Goal: Information Seeking & Learning: Understand process/instructions

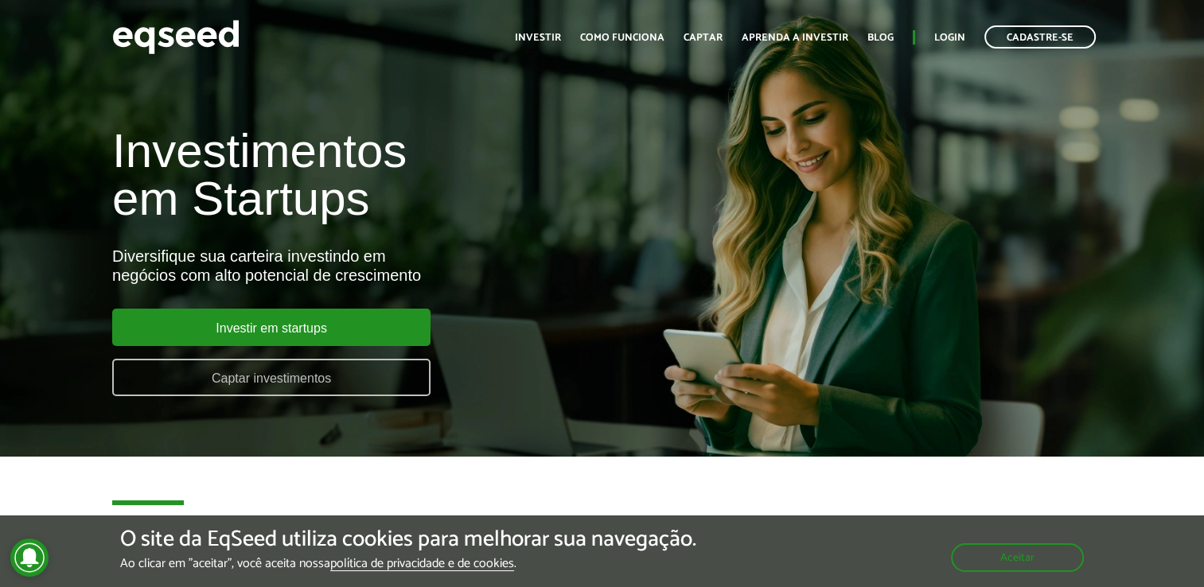
click at [361, 367] on link "Captar investimentos" at bounding box center [271, 377] width 318 height 37
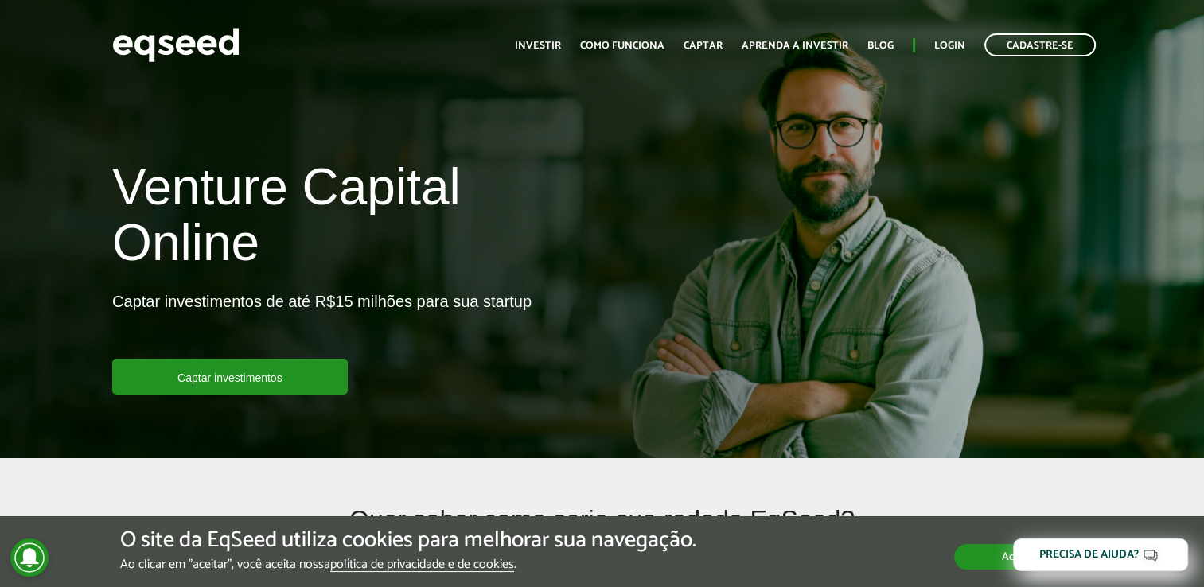
click at [993, 544] on button "Aceitar" at bounding box center [1019, 556] width 130 height 25
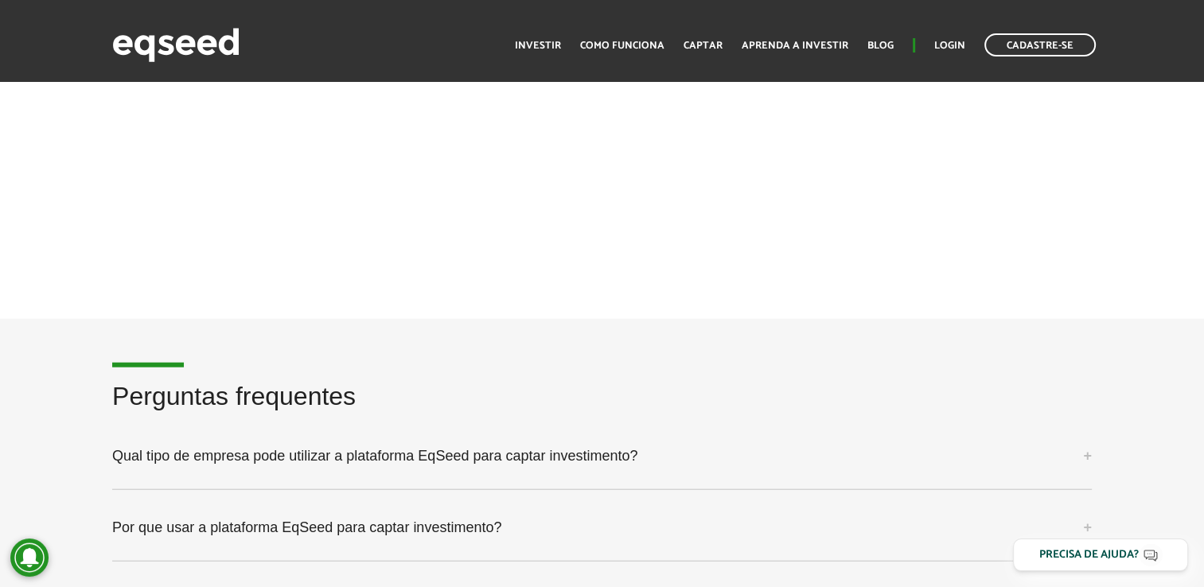
scroll to position [3900, 0]
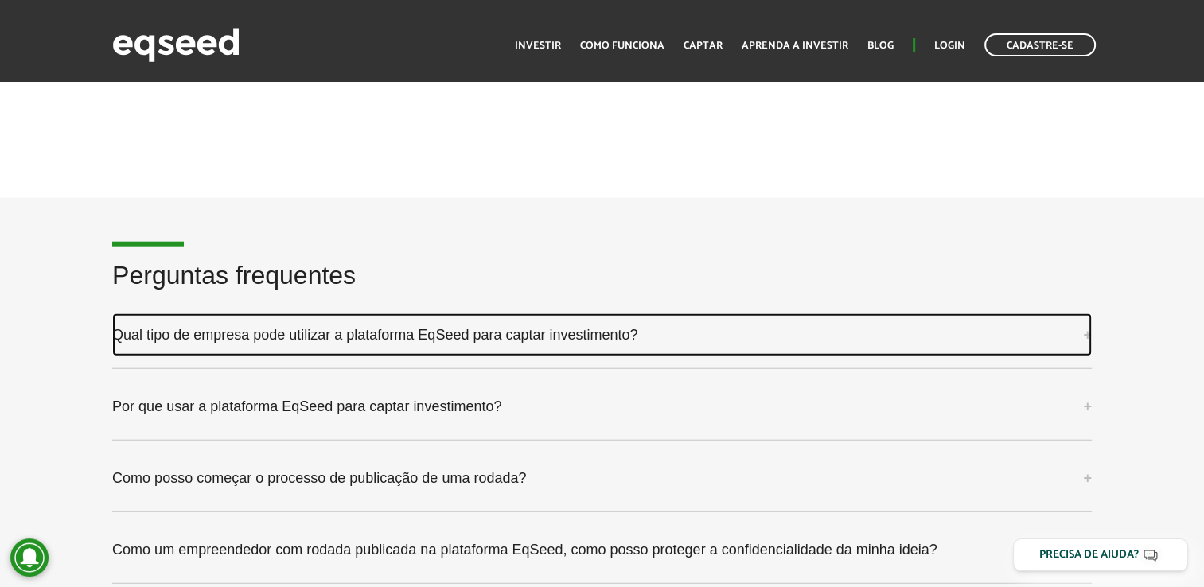
click at [507, 332] on link "Qual tipo de empresa pode utilizar a plataforma EqSeed para captar investimento?" at bounding box center [602, 335] width 980 height 43
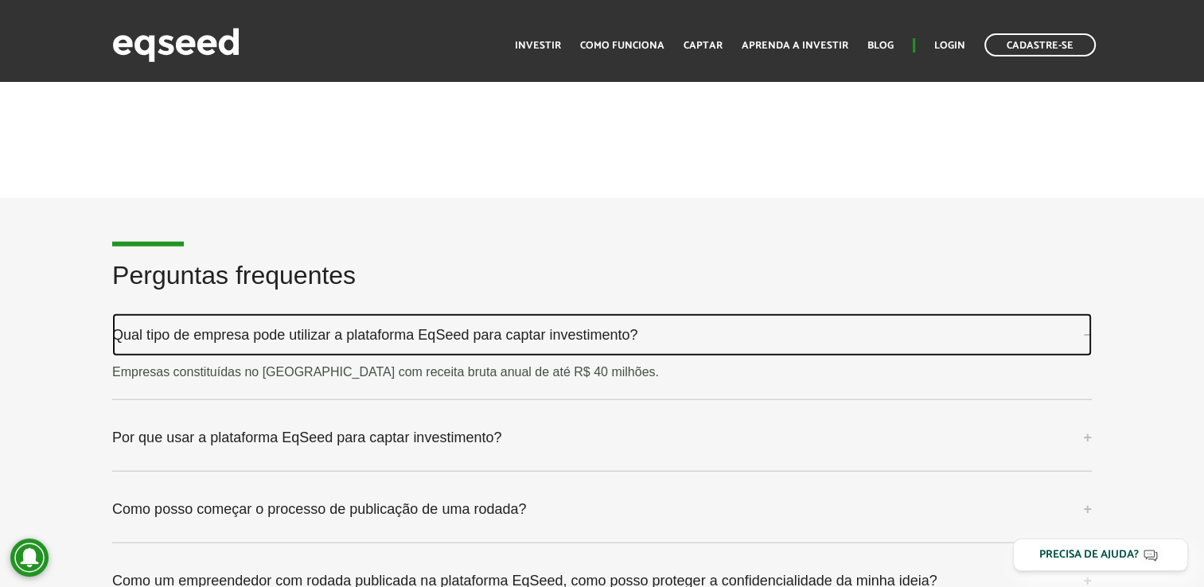
click at [509, 326] on link "Qual tipo de empresa pode utilizar a plataforma EqSeed para captar investimento?" at bounding box center [602, 335] width 980 height 43
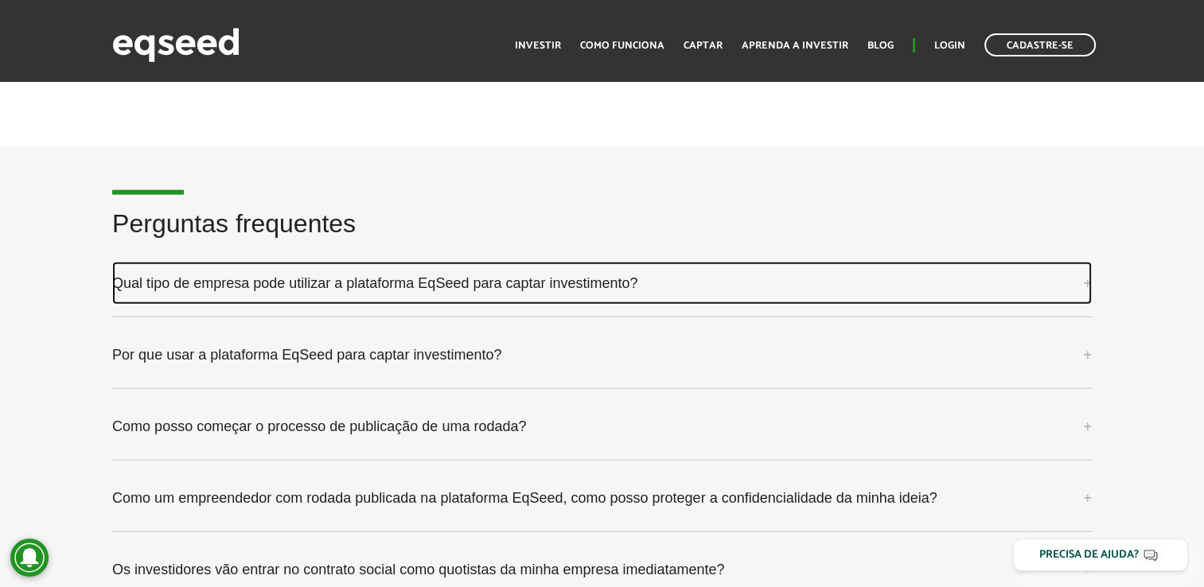
scroll to position [3979, 0]
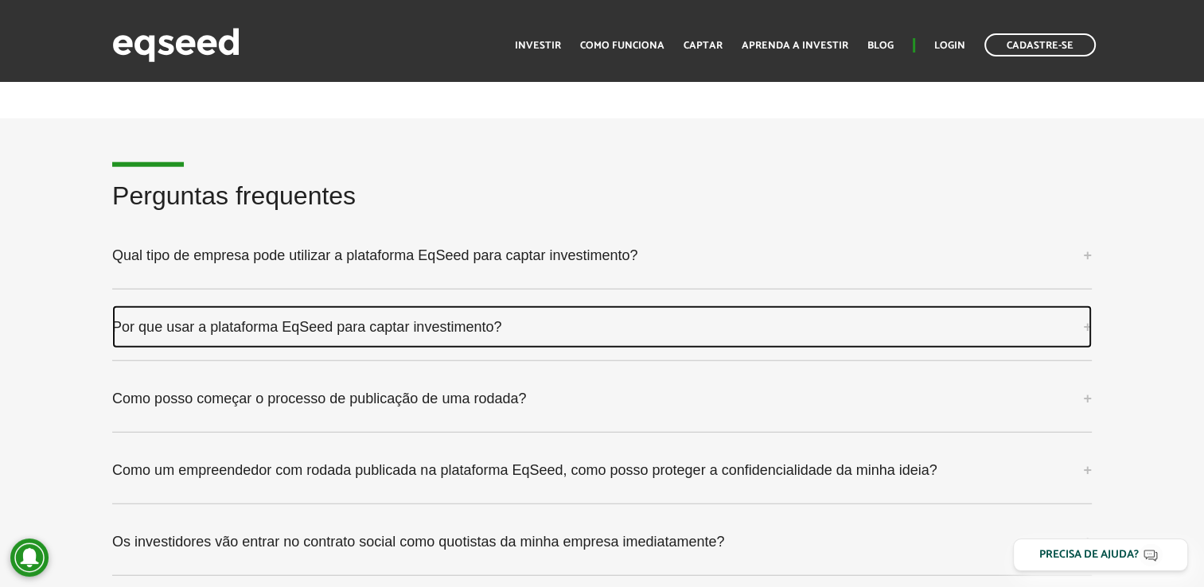
click at [468, 329] on link "Por que usar a plataforma EqSeed para captar investimento?" at bounding box center [602, 327] width 980 height 43
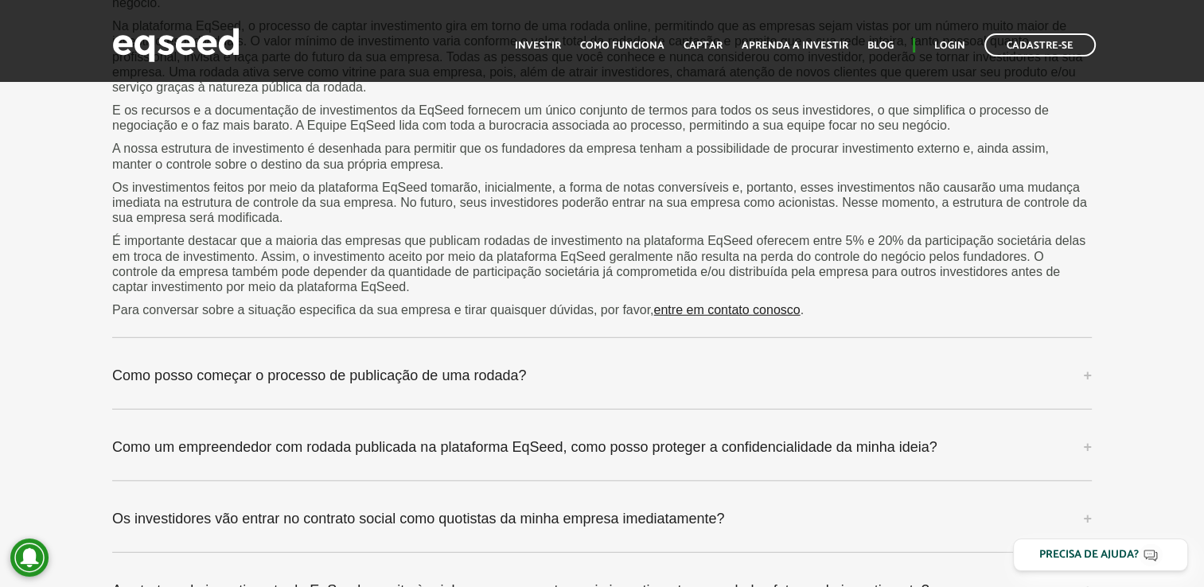
scroll to position [4537, 0]
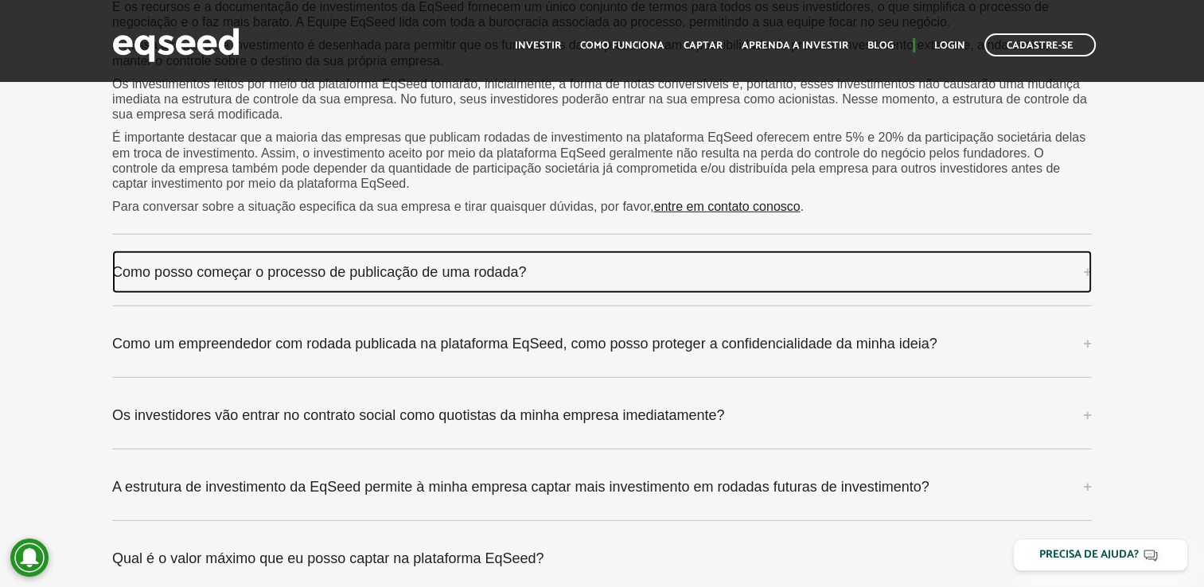
click at [509, 279] on link "Como posso começar o processo de publicação de uma rodada?" at bounding box center [602, 272] width 980 height 43
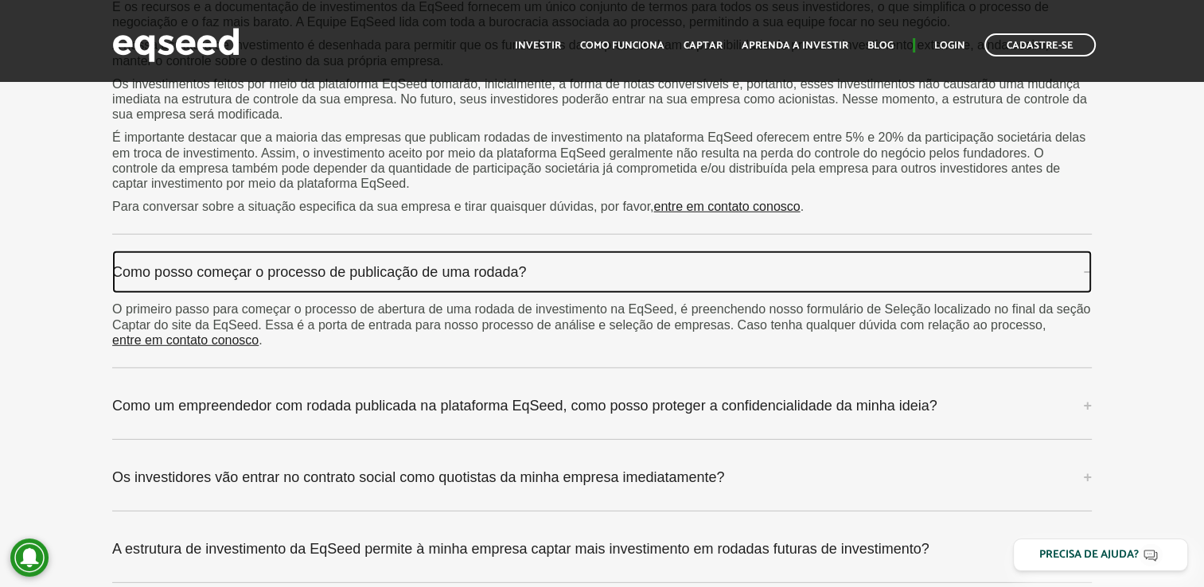
click at [509, 279] on link "Como posso começar o processo de publicação de uma rodada?" at bounding box center [602, 272] width 980 height 43
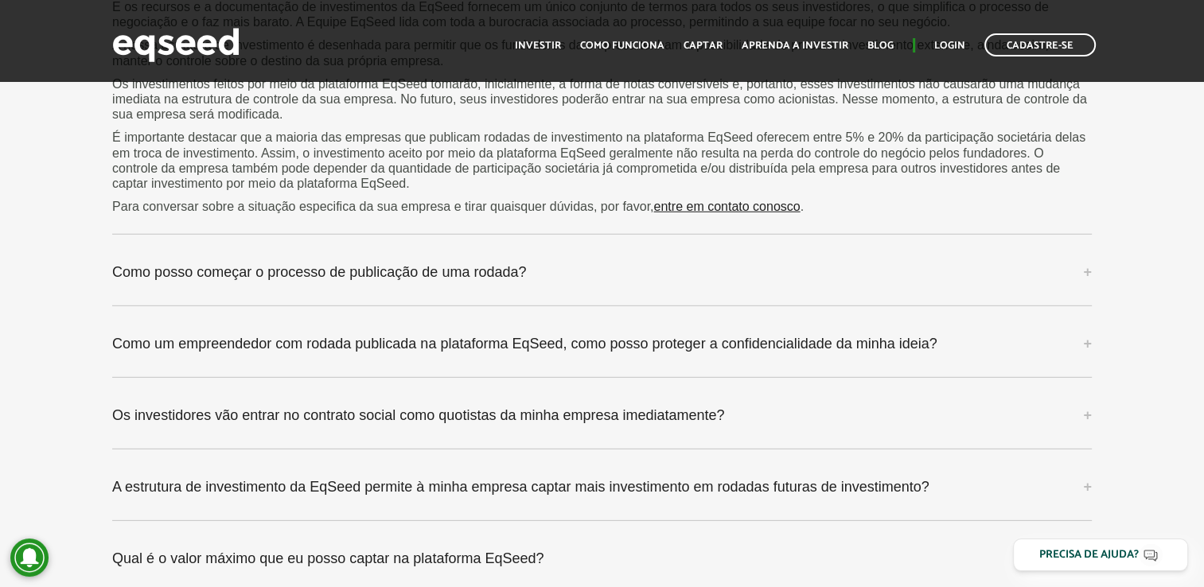
click at [478, 389] on div "Perguntas frequentes Qual tipo de empresa pode utilizar a plataforma EqSeed par…" at bounding box center [602, 152] width 1004 height 1055
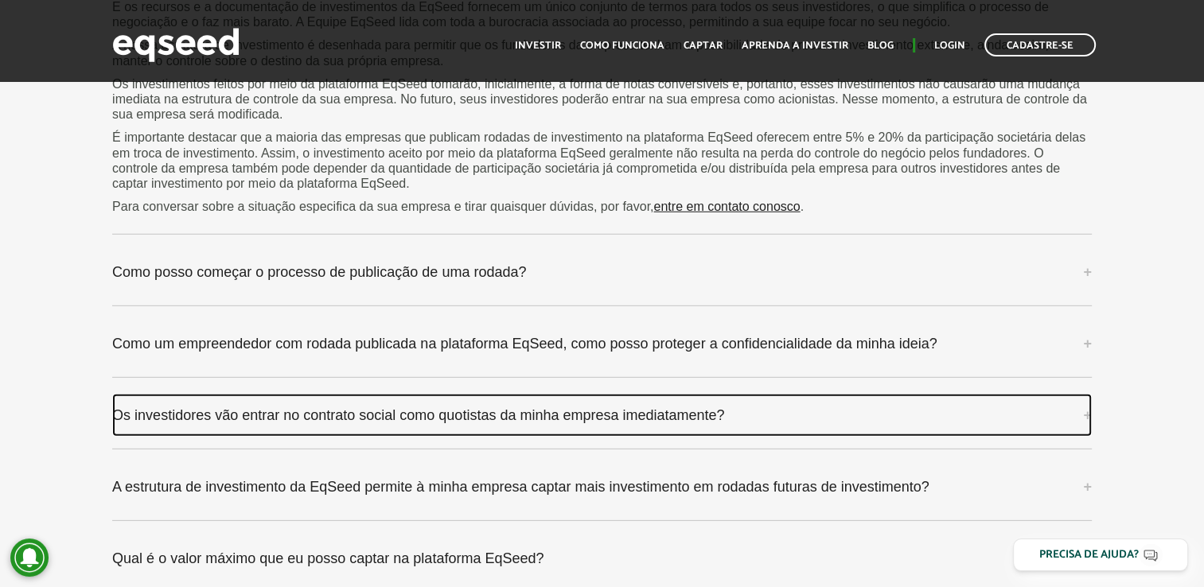
click at [493, 430] on link "Os investidores vão entrar no contrato social como quotistas da minha empresa i…" at bounding box center [602, 415] width 980 height 43
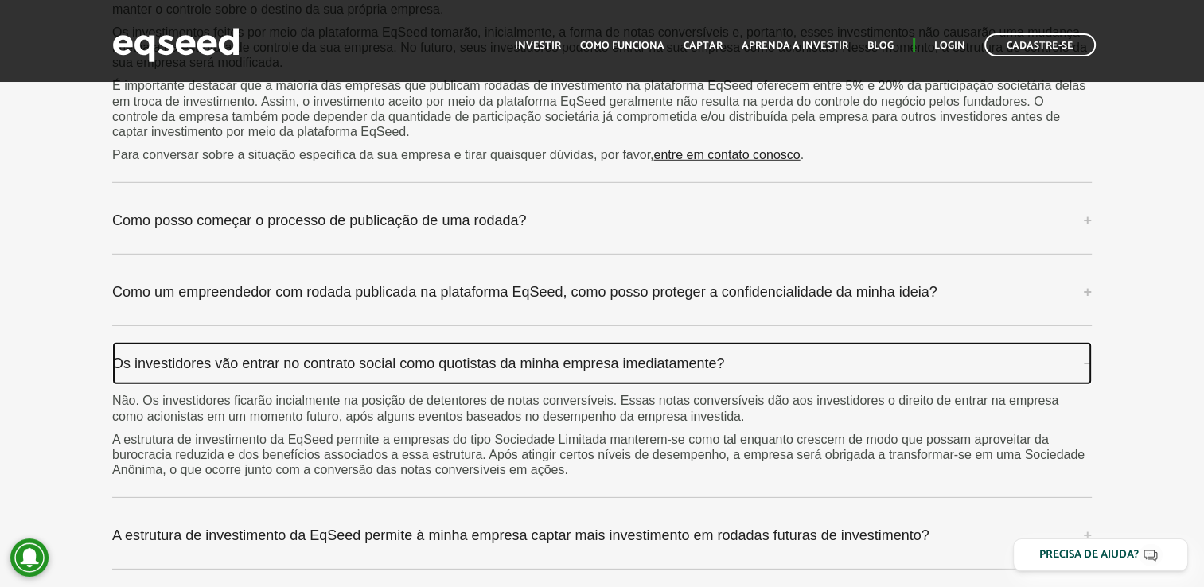
scroll to position [4616, 0]
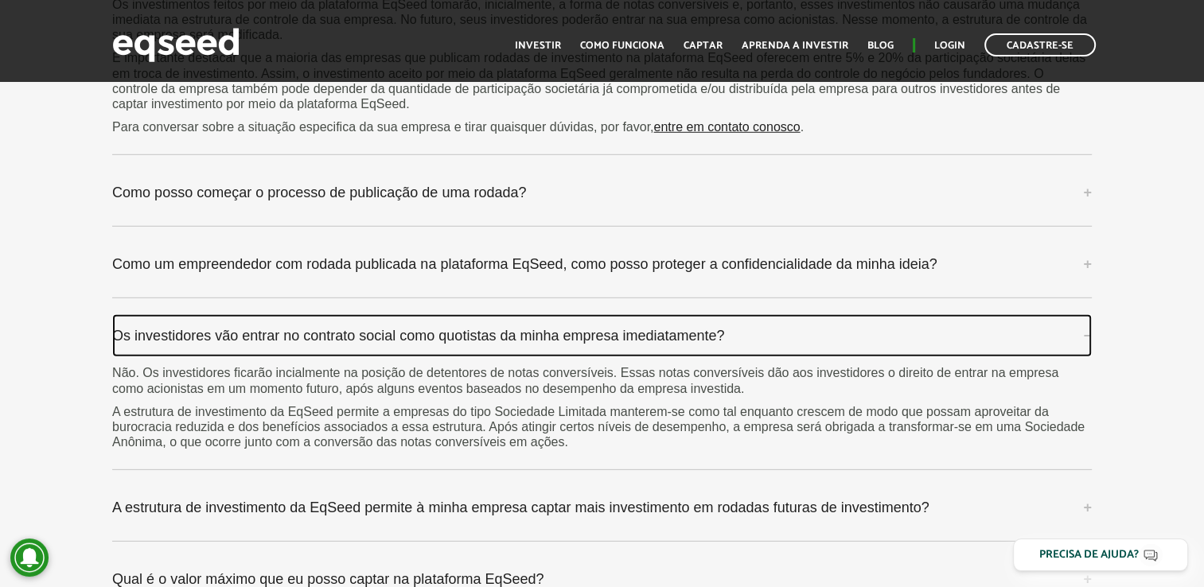
click at [450, 322] on link "Os investidores vão entrar no contrato social como quotistas da minha empresa i…" at bounding box center [602, 335] width 980 height 43
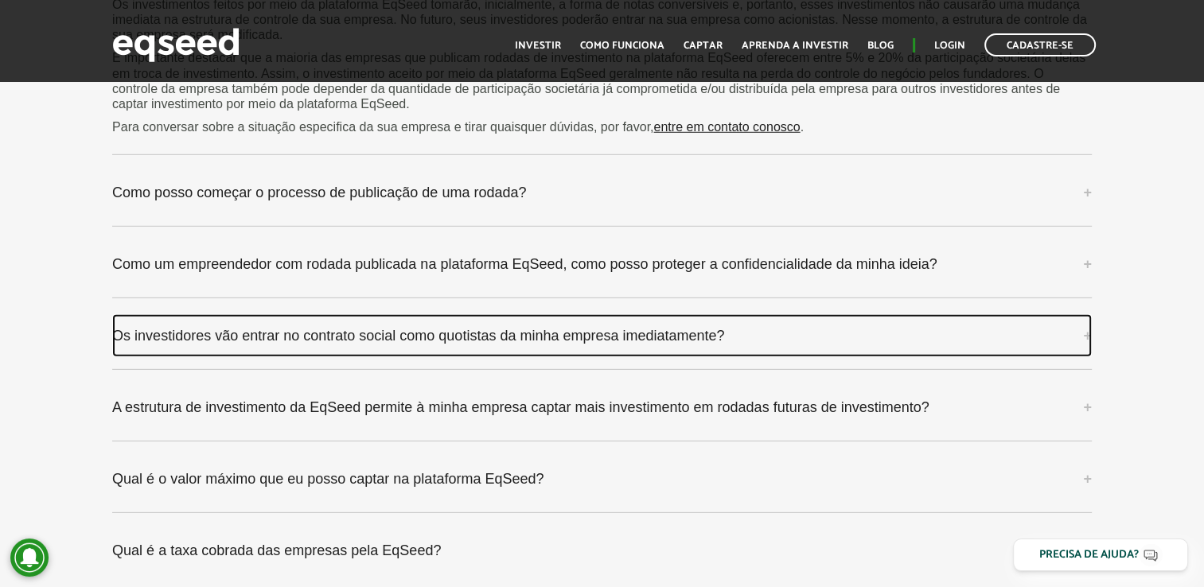
scroll to position [4696, 0]
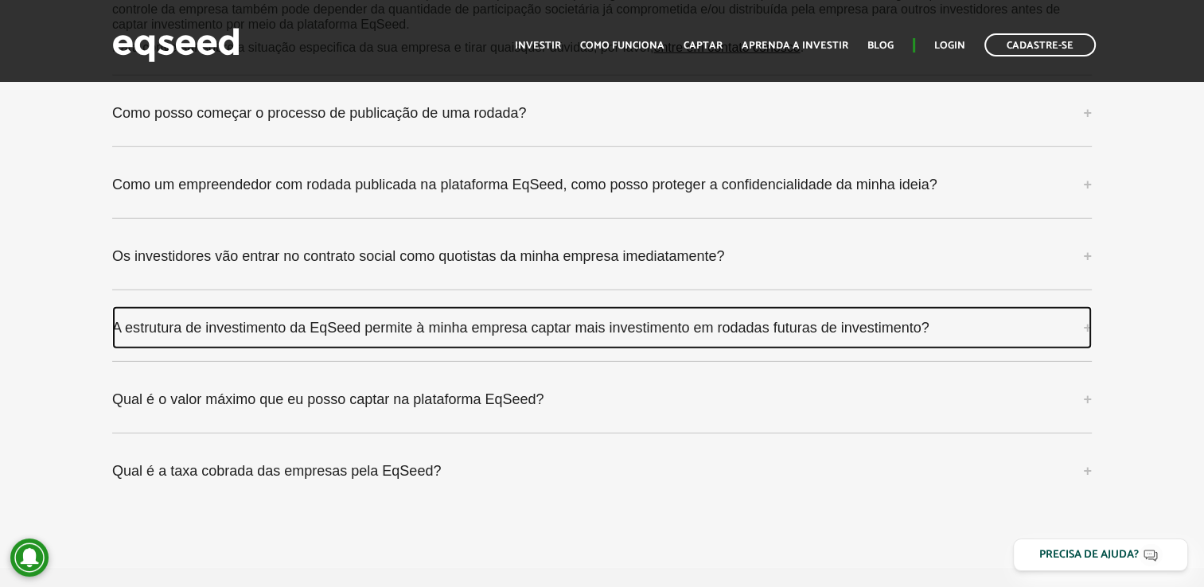
click at [567, 339] on link "A estrutura de investimento da EqSeed permite à minha empresa captar mais inves…" at bounding box center [602, 327] width 980 height 43
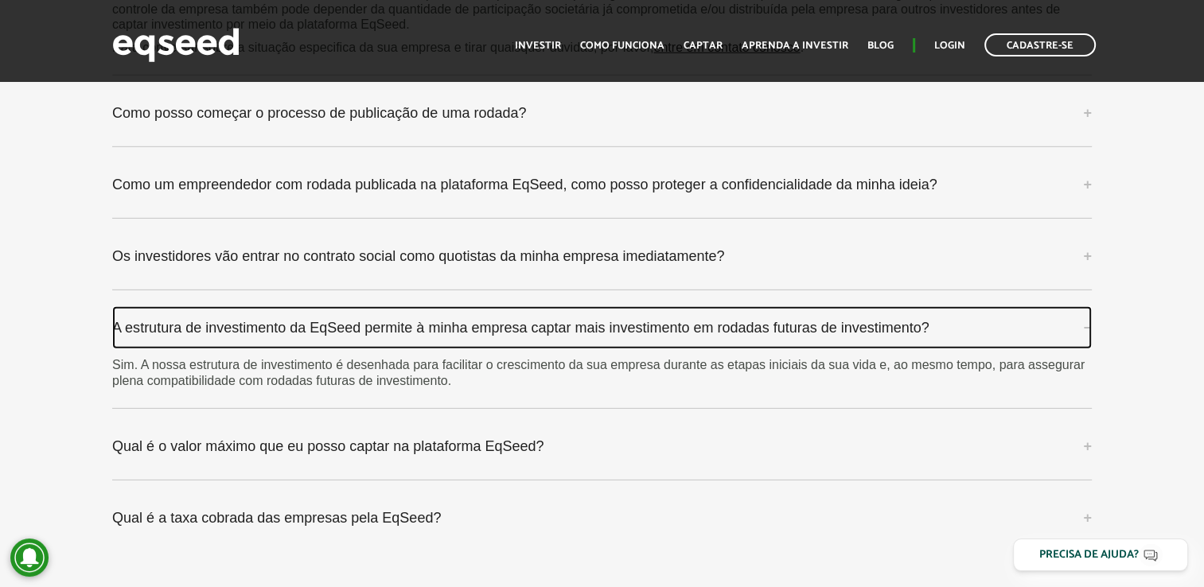
click at [568, 333] on link "A estrutura de investimento da EqSeed permite à minha empresa captar mais inves…" at bounding box center [602, 327] width 980 height 43
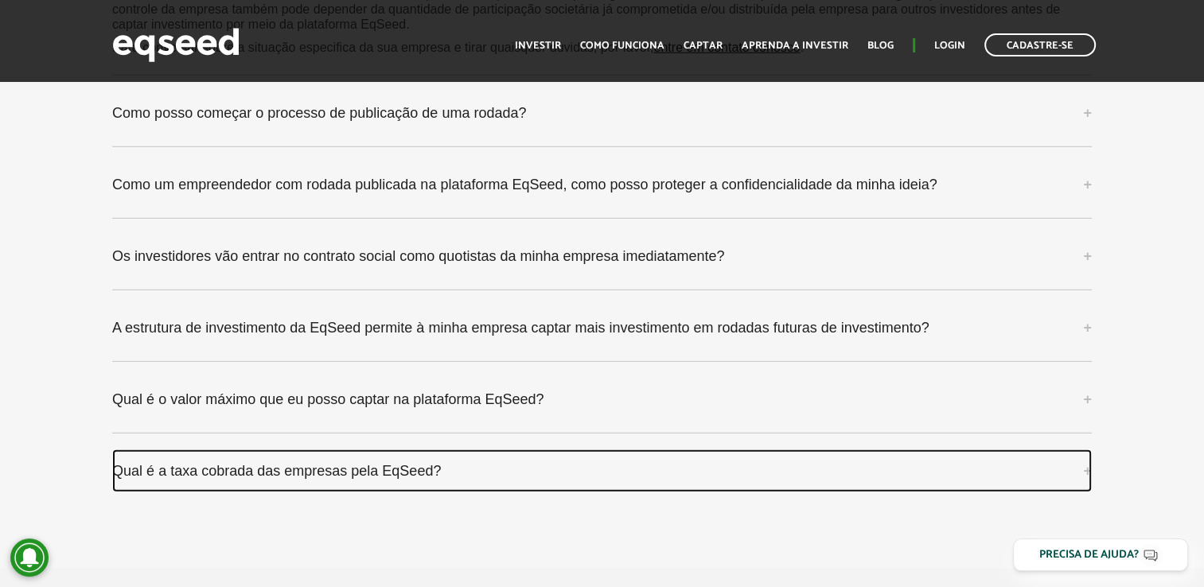
click at [427, 459] on link "Qual é a taxa cobrada das empresas pela EqSeed?" at bounding box center [602, 471] width 980 height 43
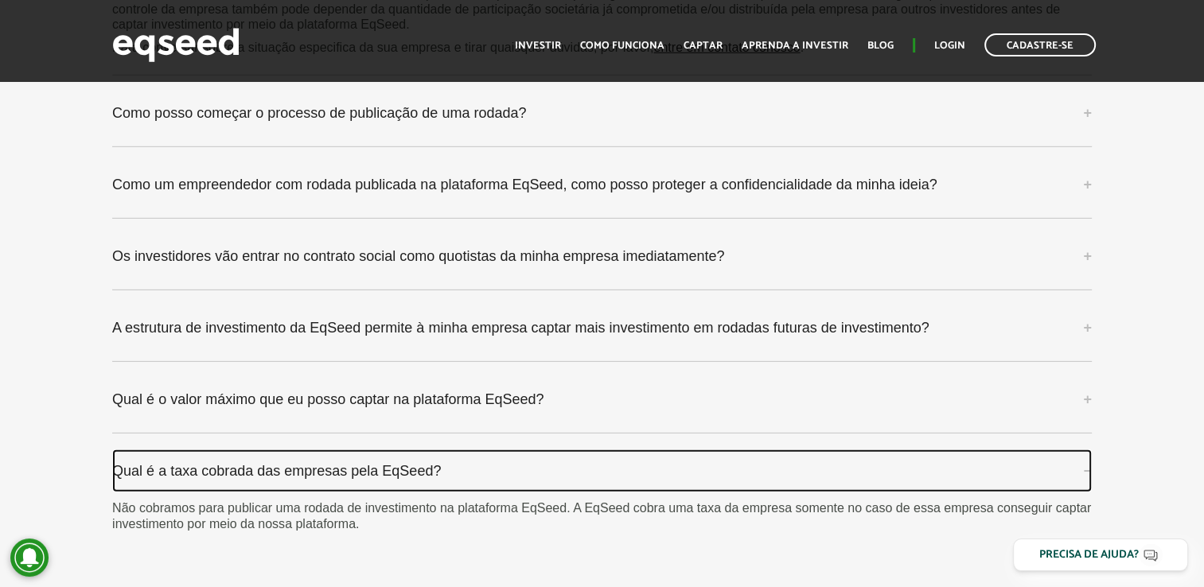
click at [427, 459] on link "Qual é a taxa cobrada das empresas pela EqSeed?" at bounding box center [602, 471] width 980 height 43
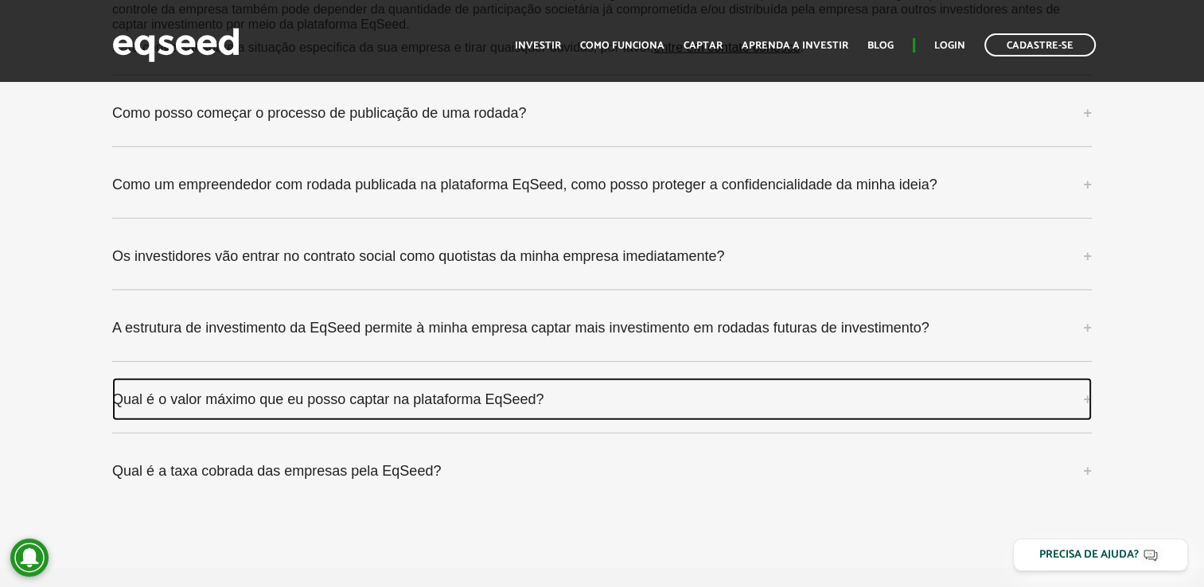
click at [436, 411] on link "Qual é o valor máximo que eu posso captar na plataforma EqSeed?" at bounding box center [602, 399] width 980 height 43
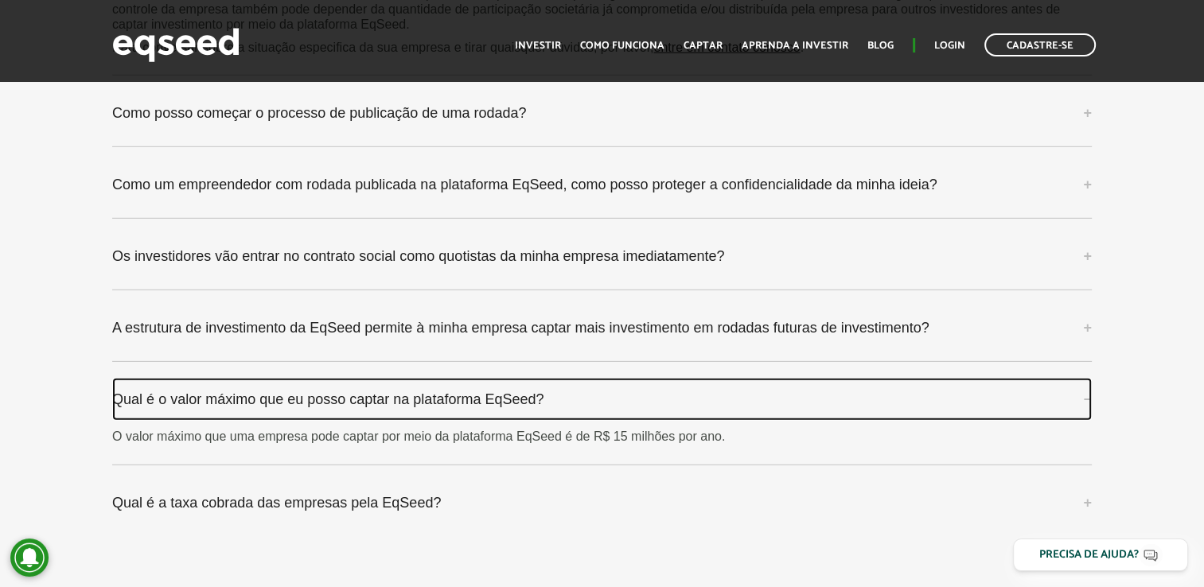
click at [436, 411] on link "Qual é o valor máximo que eu posso captar na plataforma EqSeed?" at bounding box center [602, 399] width 980 height 43
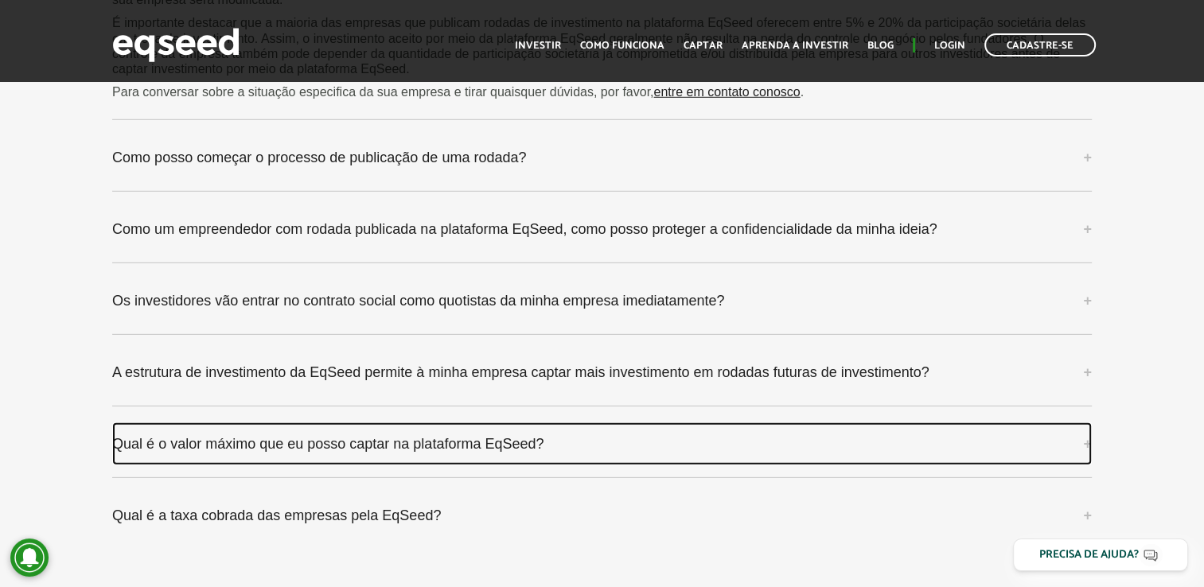
scroll to position [4616, 0]
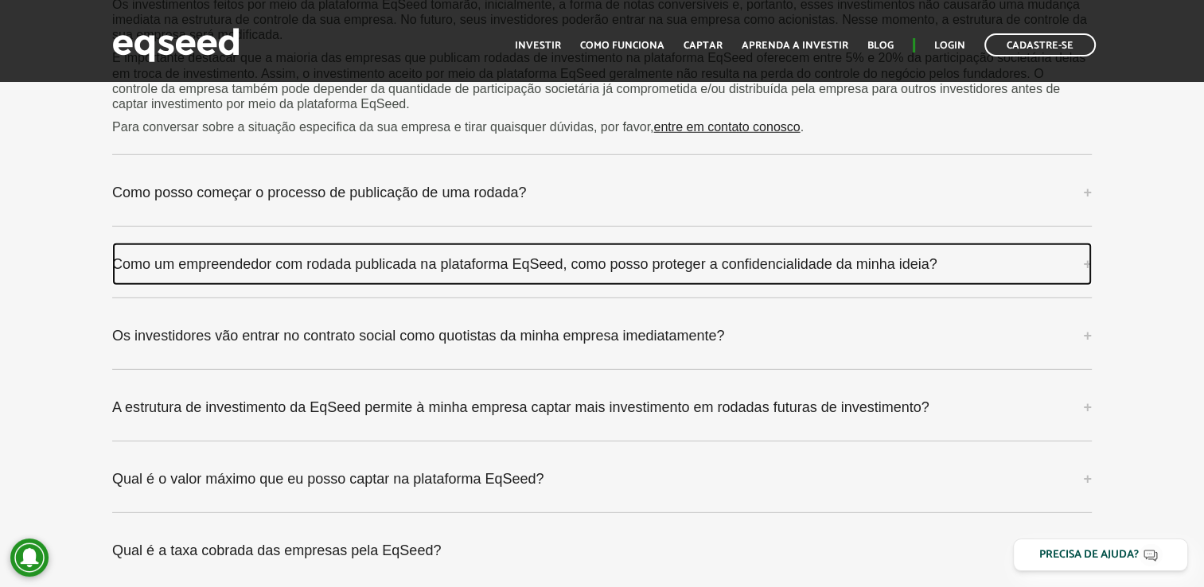
click at [417, 279] on link "Como um empreendedor com rodada publicada na plataforma EqSeed, como posso prot…" at bounding box center [602, 264] width 980 height 43
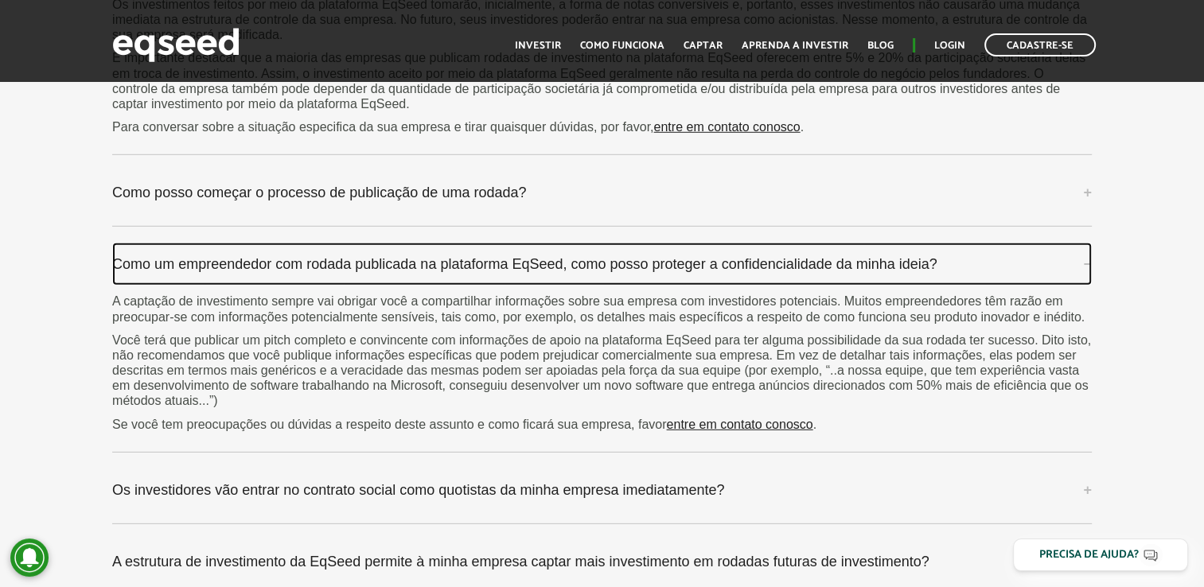
click at [608, 260] on link "Como um empreendedor com rodada publicada na plataforma EqSeed, como posso prot…" at bounding box center [602, 264] width 980 height 43
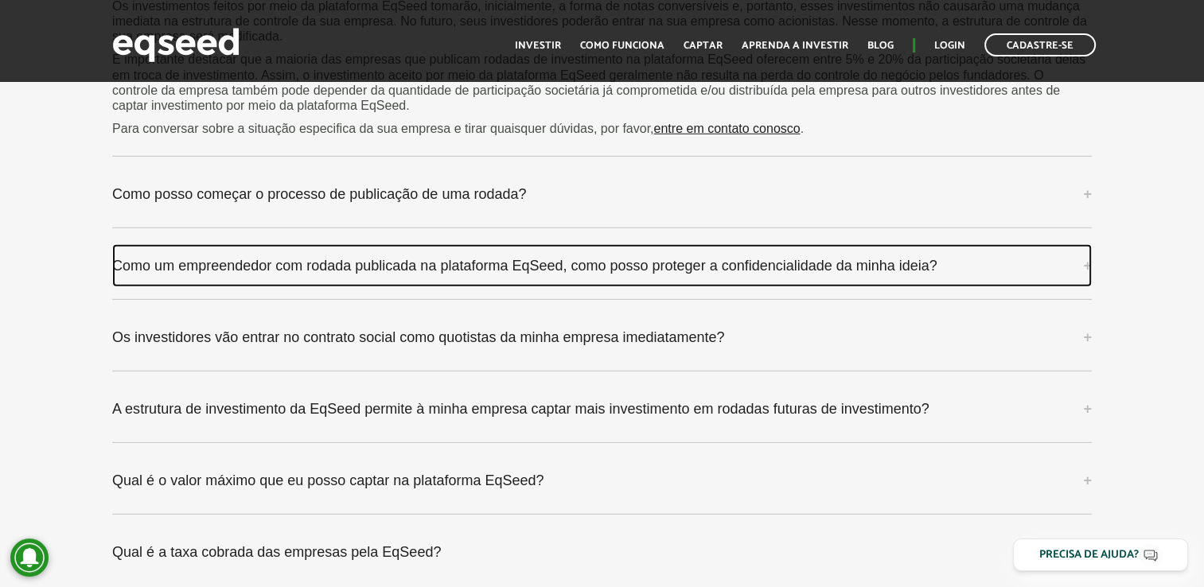
scroll to position [4457, 0]
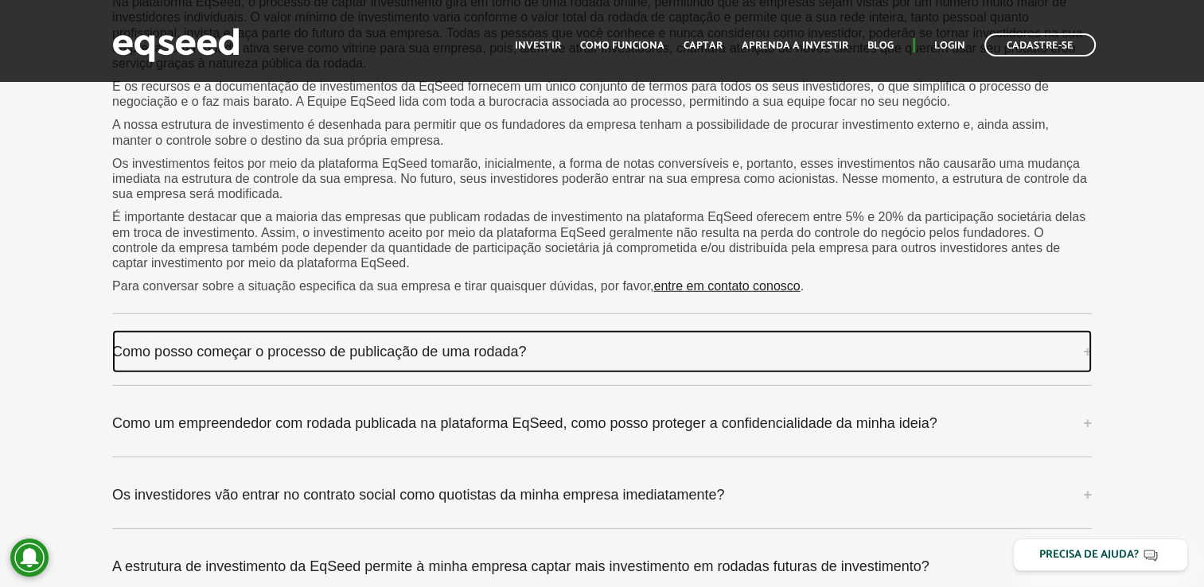
click at [556, 330] on link "Como posso começar o processo de publicação de uma rodada?" at bounding box center [602, 351] width 980 height 43
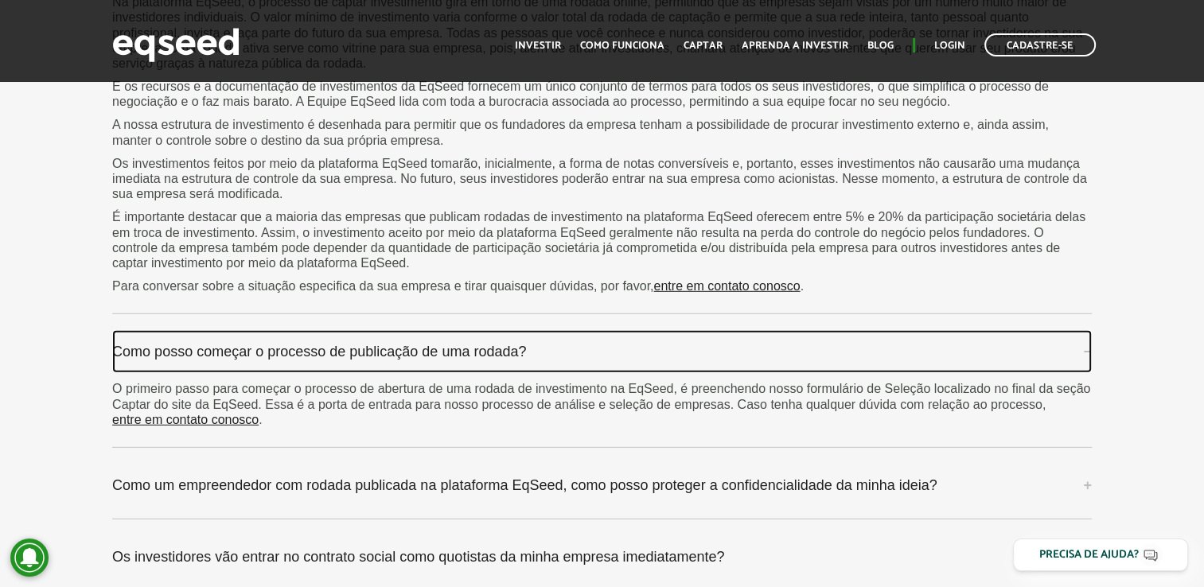
click at [556, 330] on link "Como posso começar o processo de publicação de uma rodada?" at bounding box center [602, 351] width 980 height 43
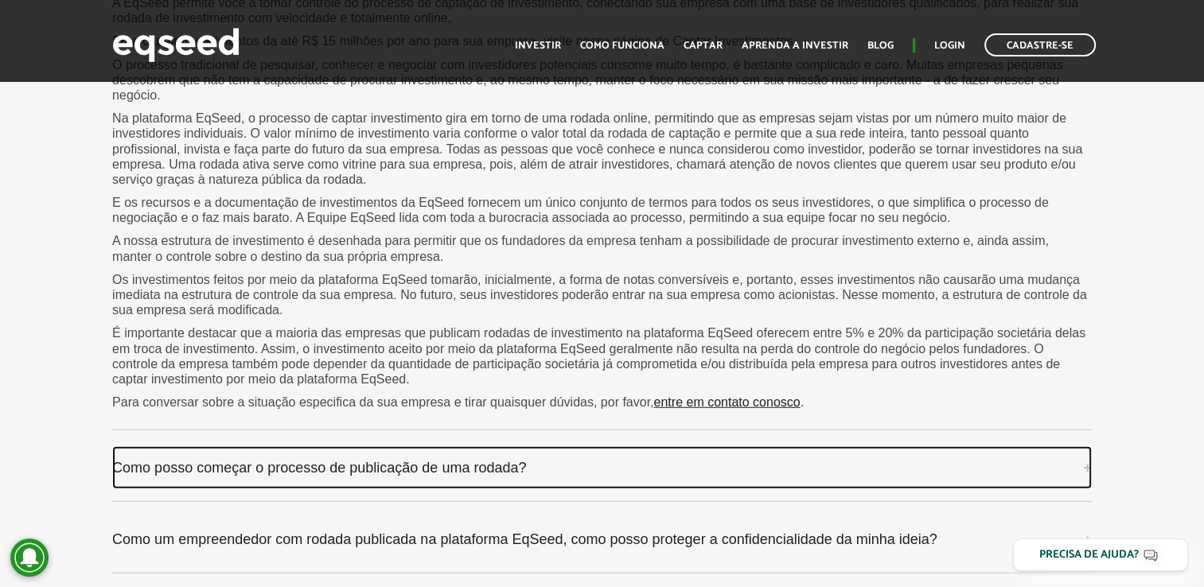
scroll to position [4218, 0]
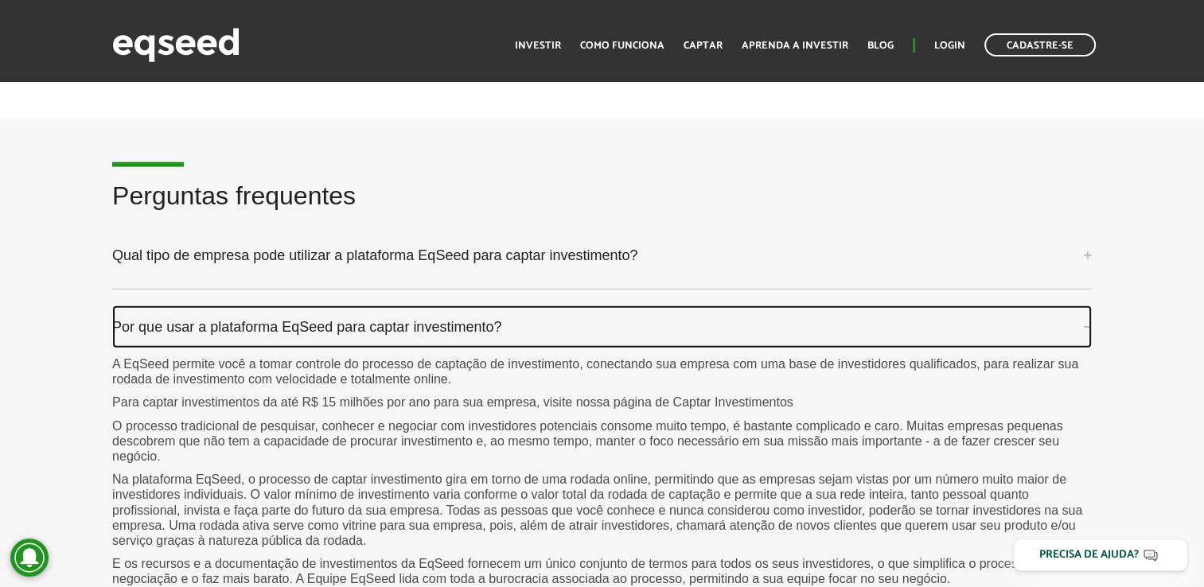
click at [470, 314] on link "Por que usar a plataforma EqSeed para captar investimento?" at bounding box center [602, 327] width 980 height 43
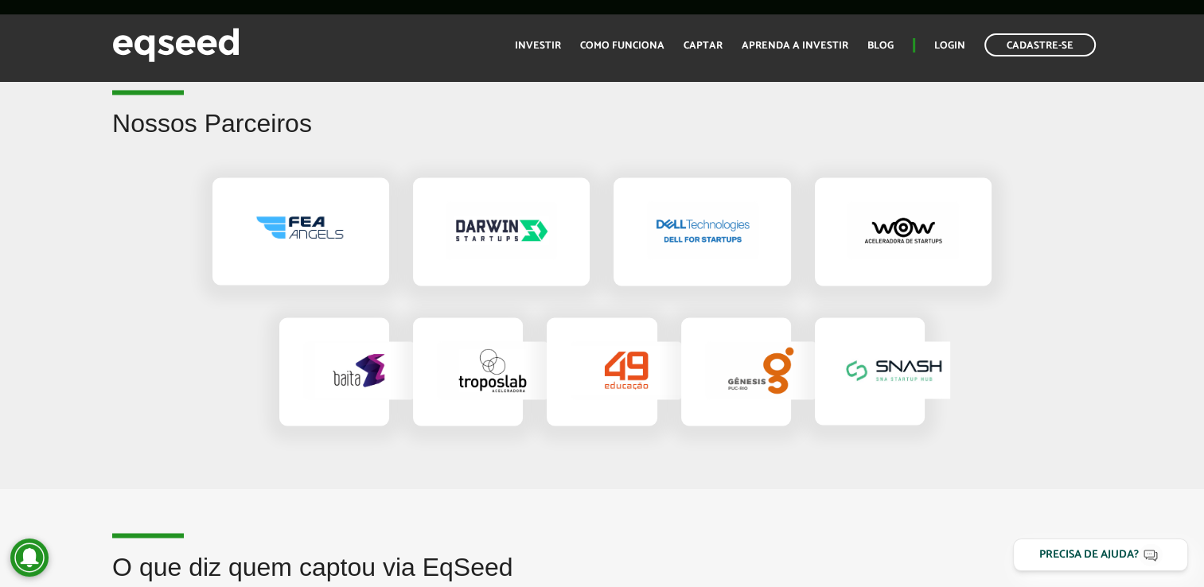
scroll to position [2551, 0]
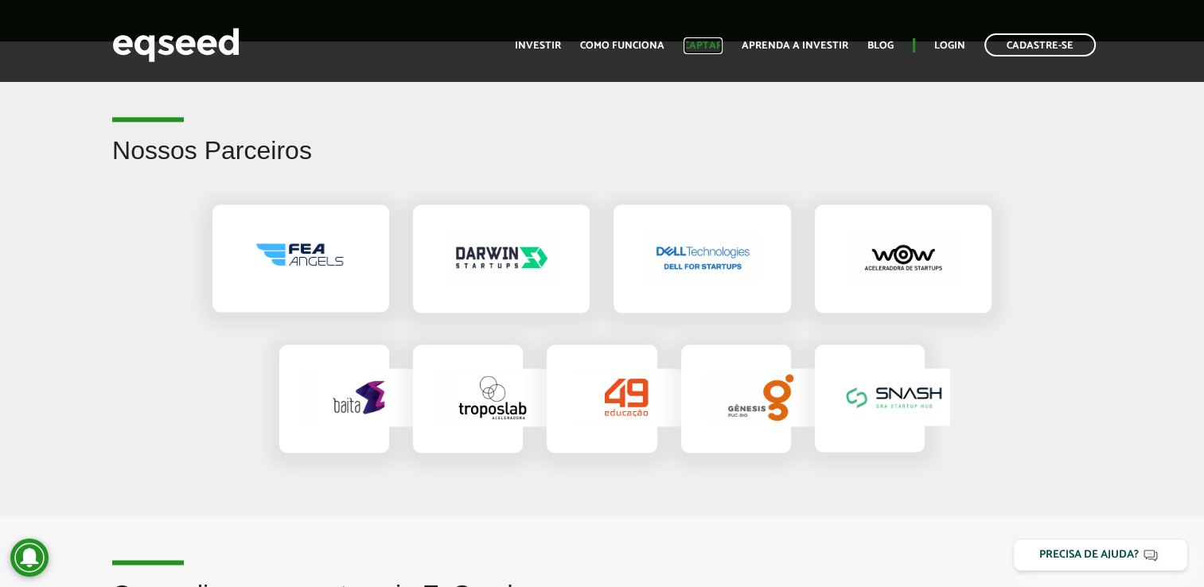
click at [707, 41] on link "Captar" at bounding box center [703, 46] width 39 height 10
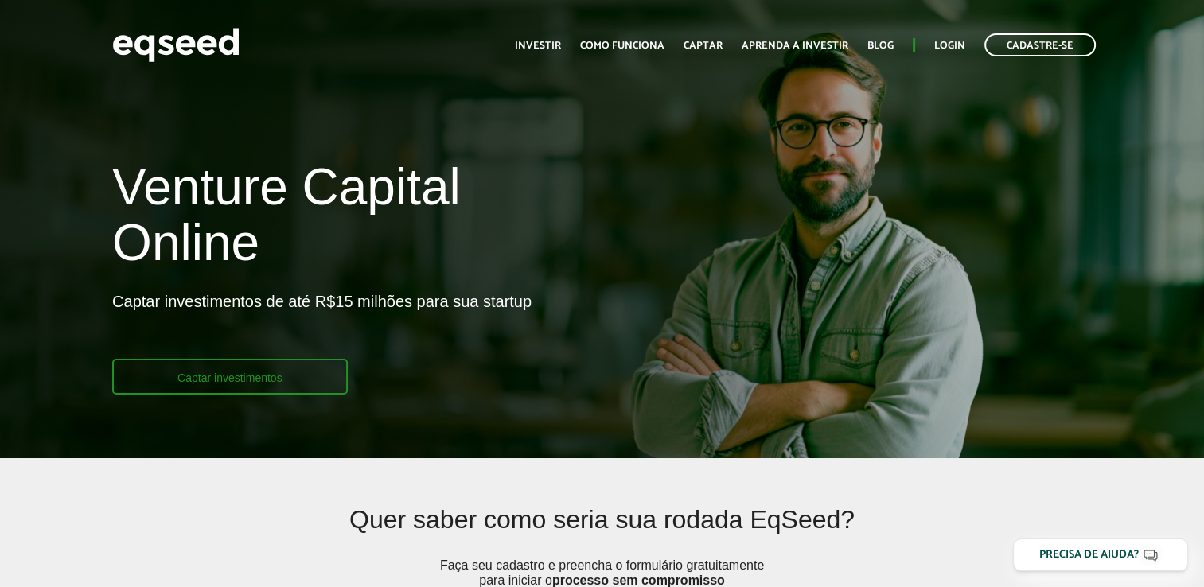
click at [248, 388] on link "Captar investimentos" at bounding box center [230, 377] width 236 height 36
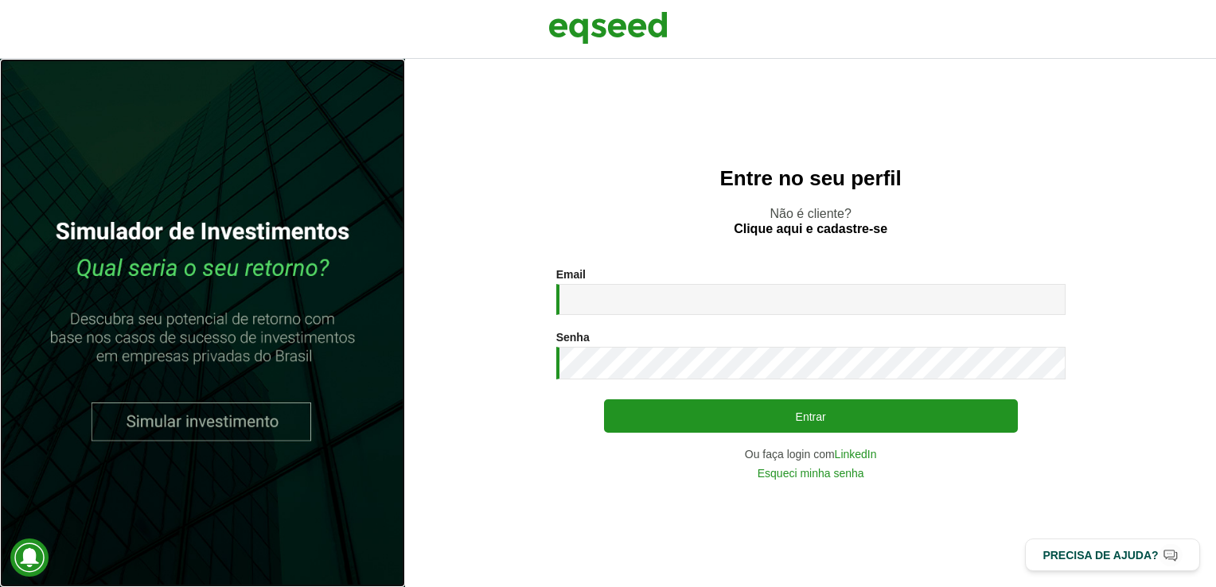
click at [229, 425] on link at bounding box center [202, 323] width 405 height 528
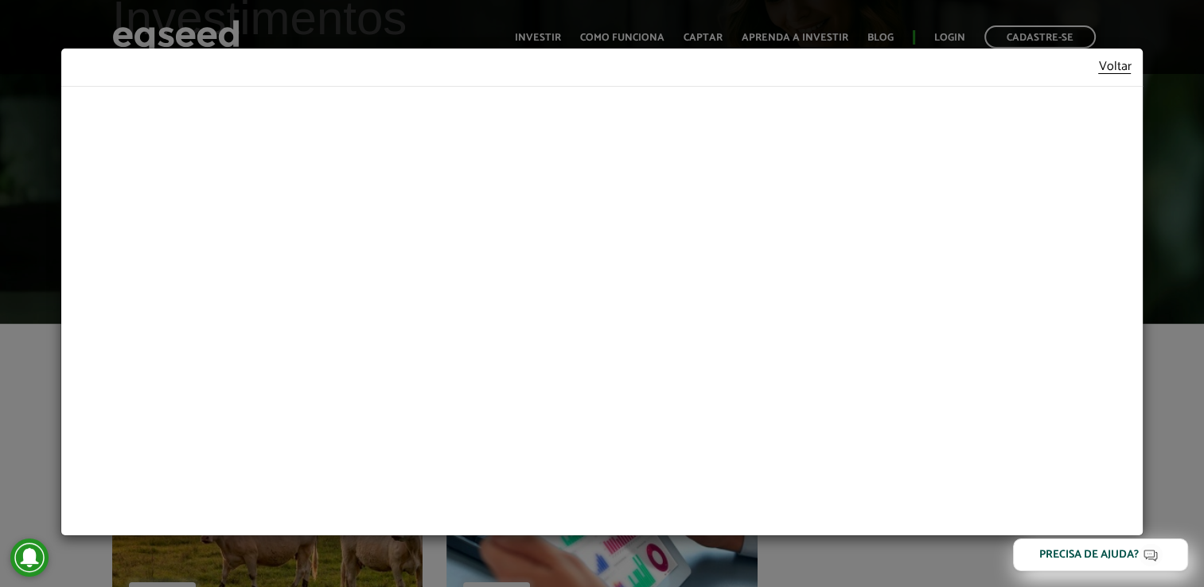
scroll to position [159, 0]
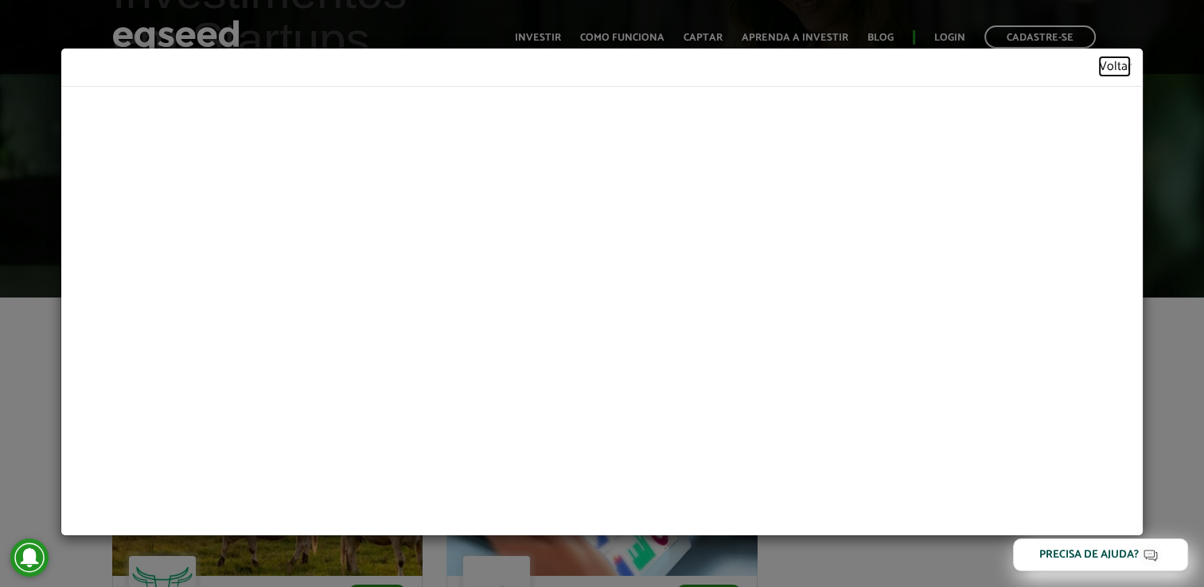
click at [1127, 68] on link "Voltar" at bounding box center [1114, 67] width 33 height 14
